Goal: Task Accomplishment & Management: Manage account settings

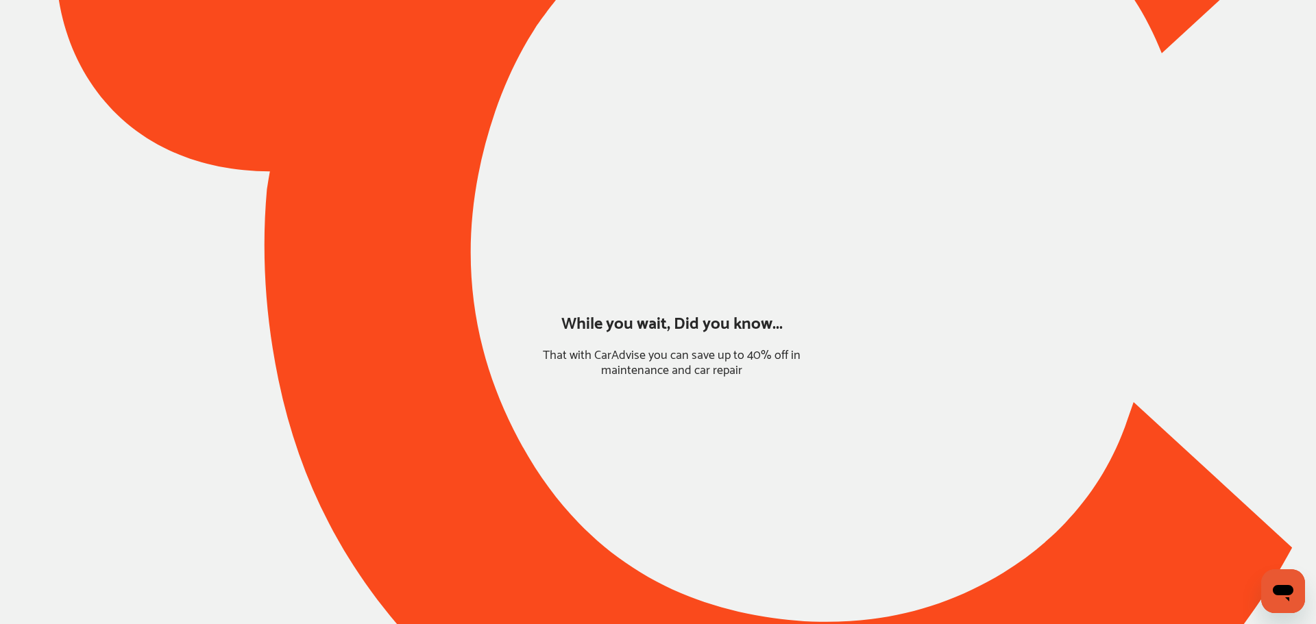
type input "*****"
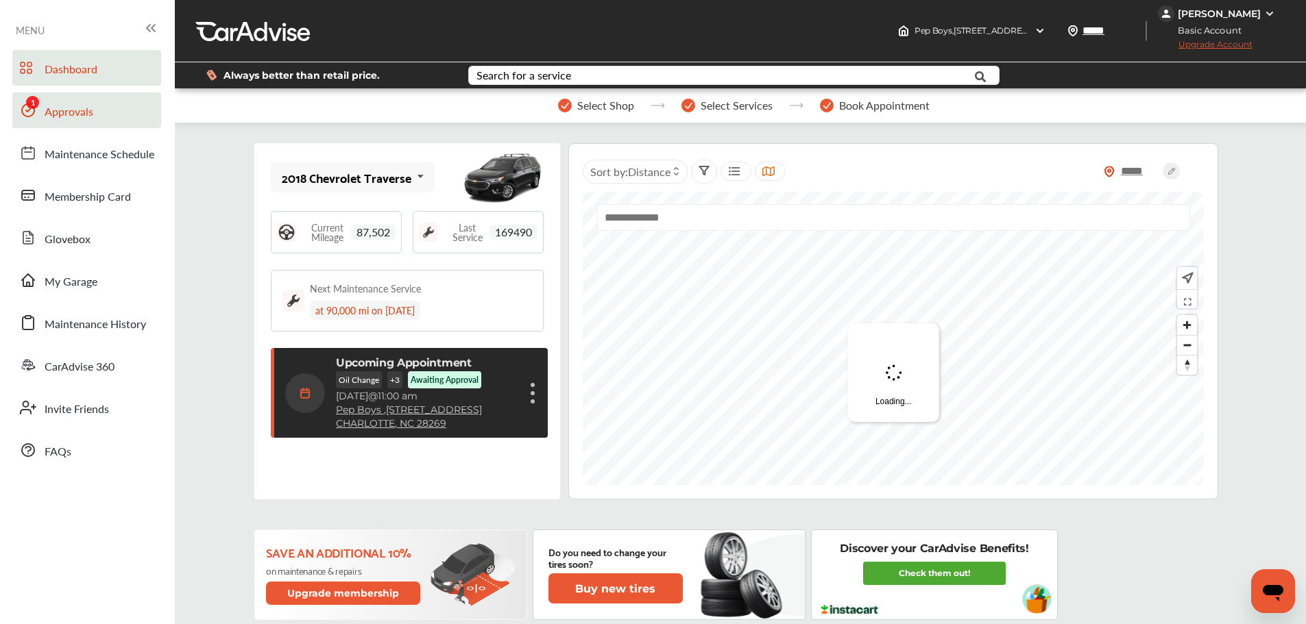
click at [62, 114] on span "Approvals" at bounding box center [69, 112] width 49 height 18
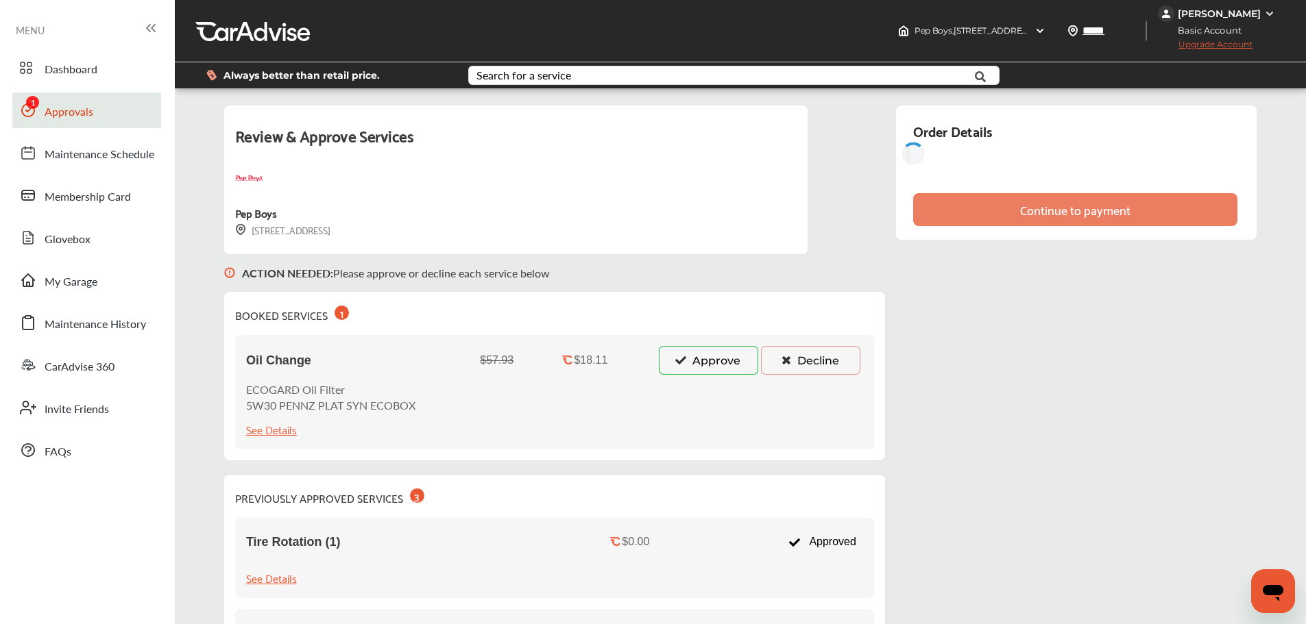
click at [674, 357] on icon at bounding box center [680, 360] width 13 height 10
